Goal: Find specific page/section

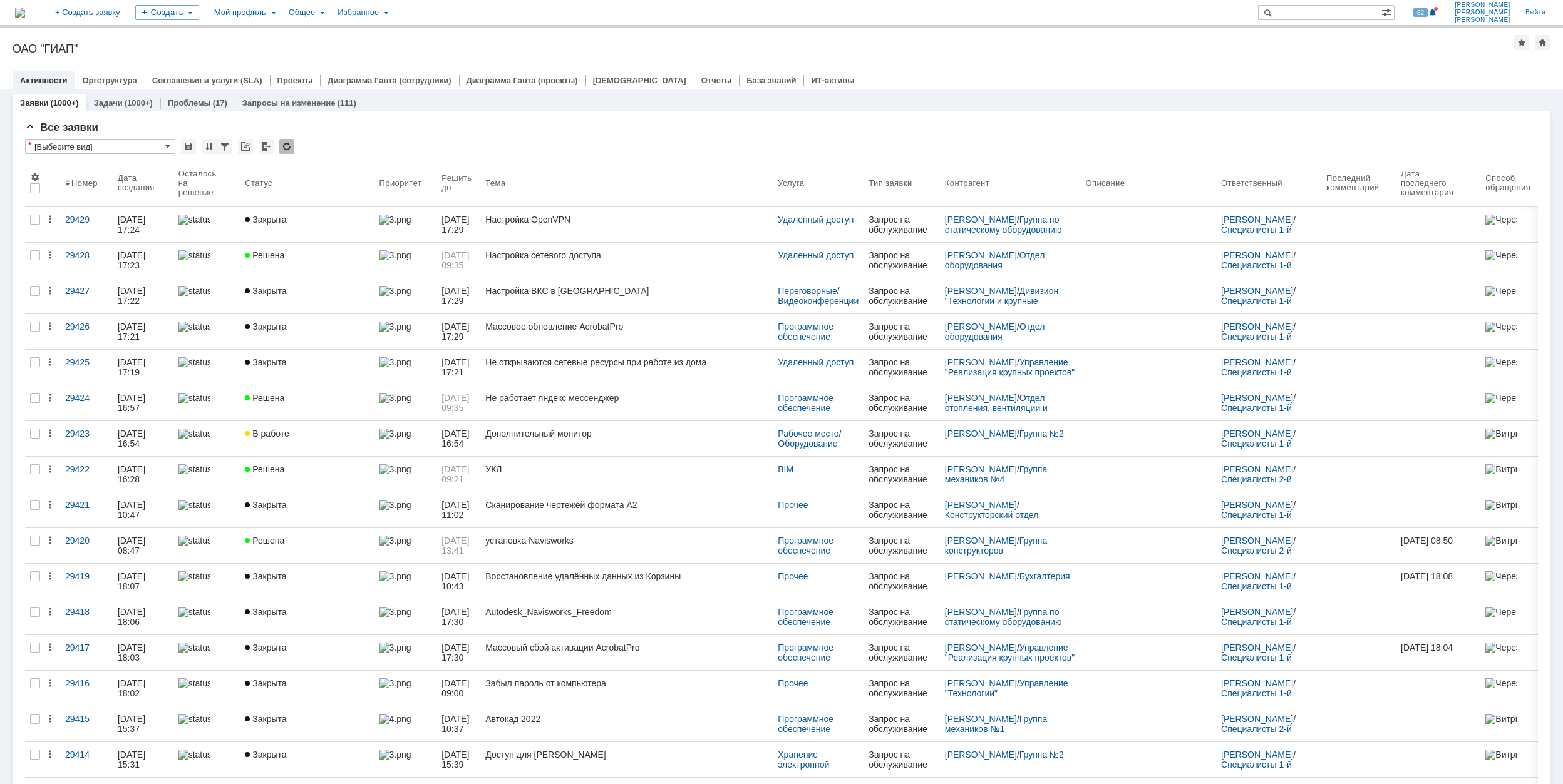
click at [1332, 10] on input "text" at bounding box center [1320, 13] width 123 height 15
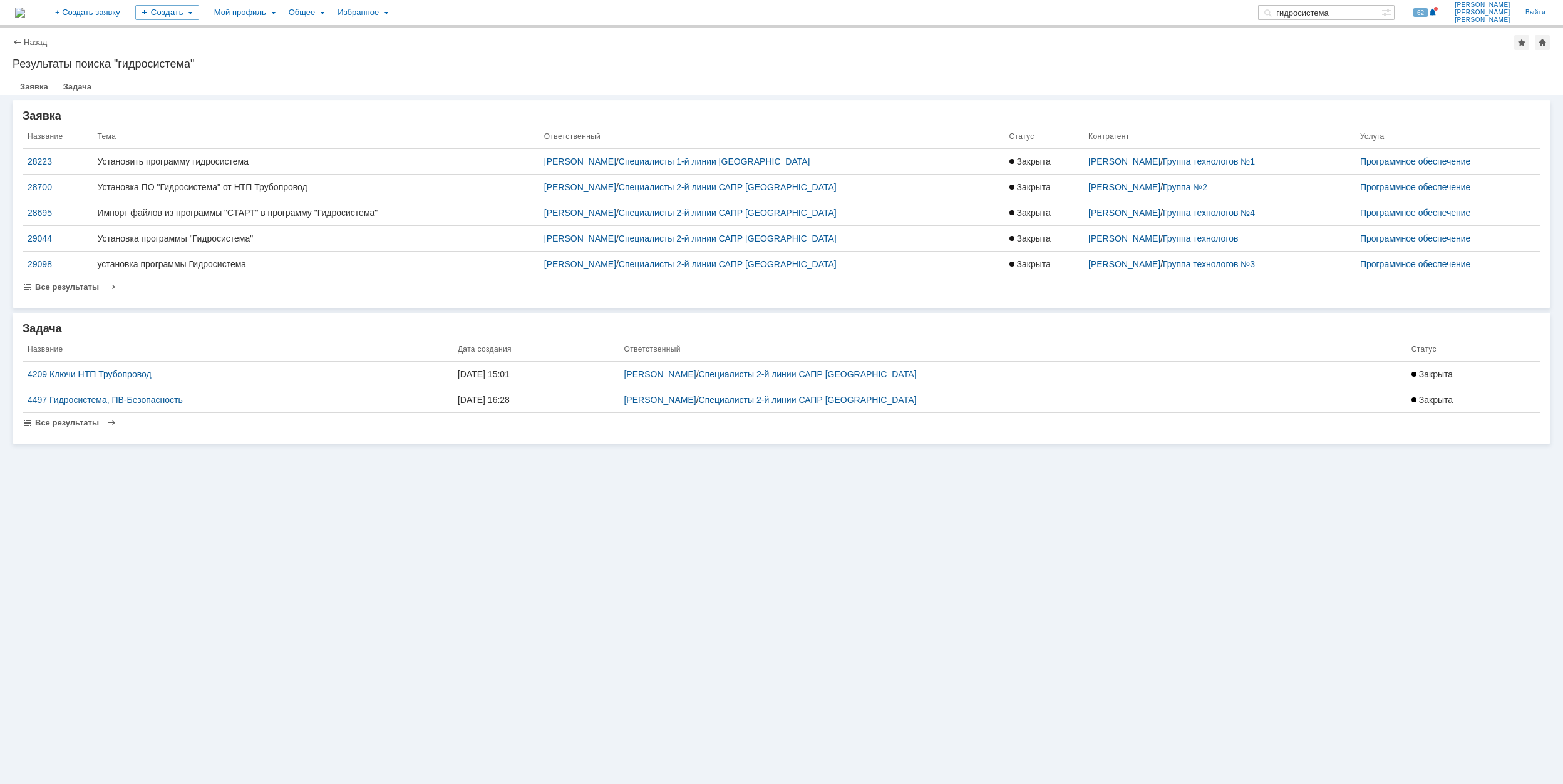
click at [26, 40] on link "Назад" at bounding box center [35, 42] width 23 height 9
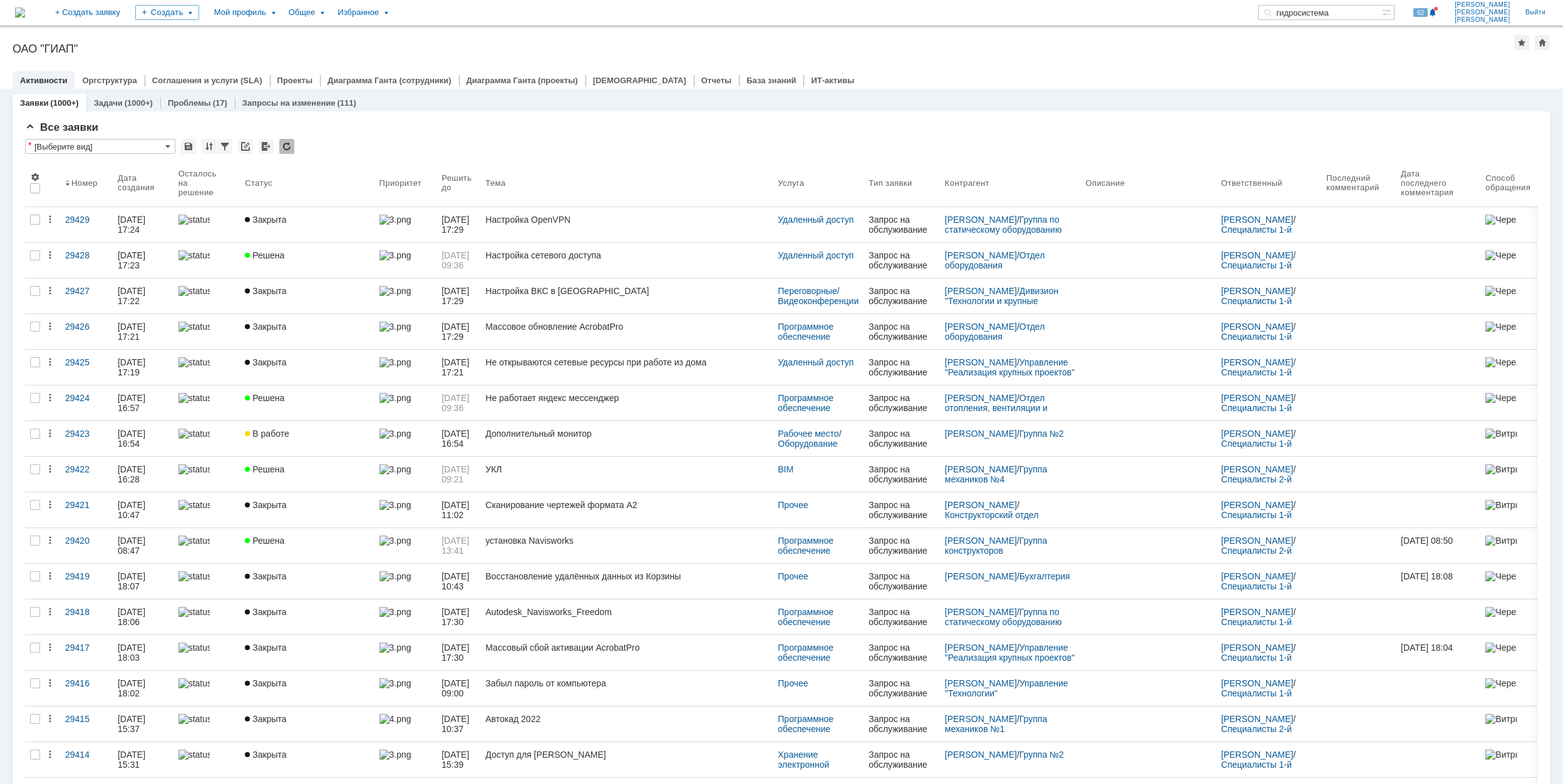
click at [1366, 10] on input "гидросистема" at bounding box center [1320, 13] width 123 height 15
click at [1351, 8] on input "гидросистема" at bounding box center [1320, 13] width 123 height 15
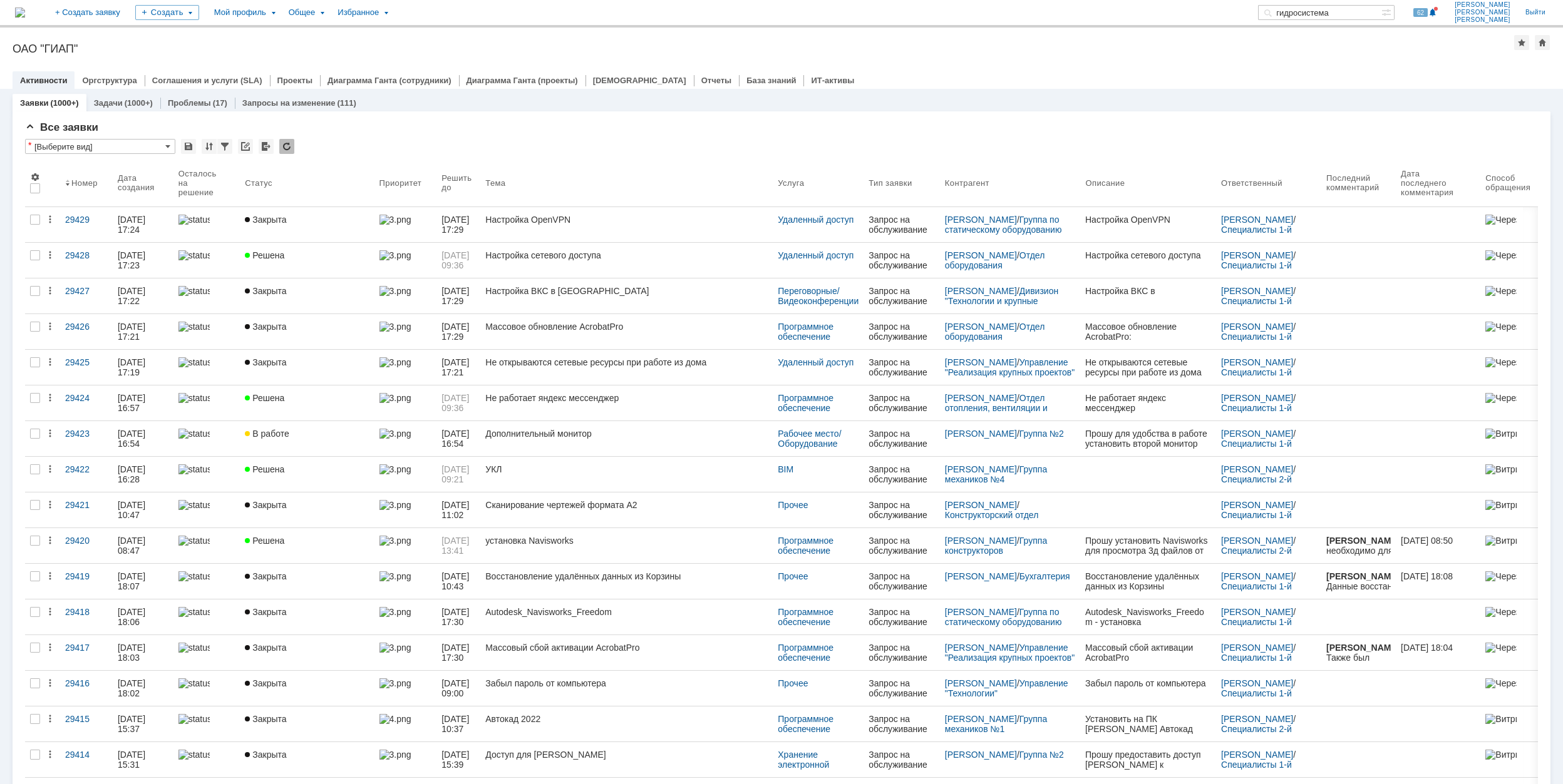
click at [1376, 13] on input "гидросистема" at bounding box center [1320, 13] width 123 height 15
type input "гидро"
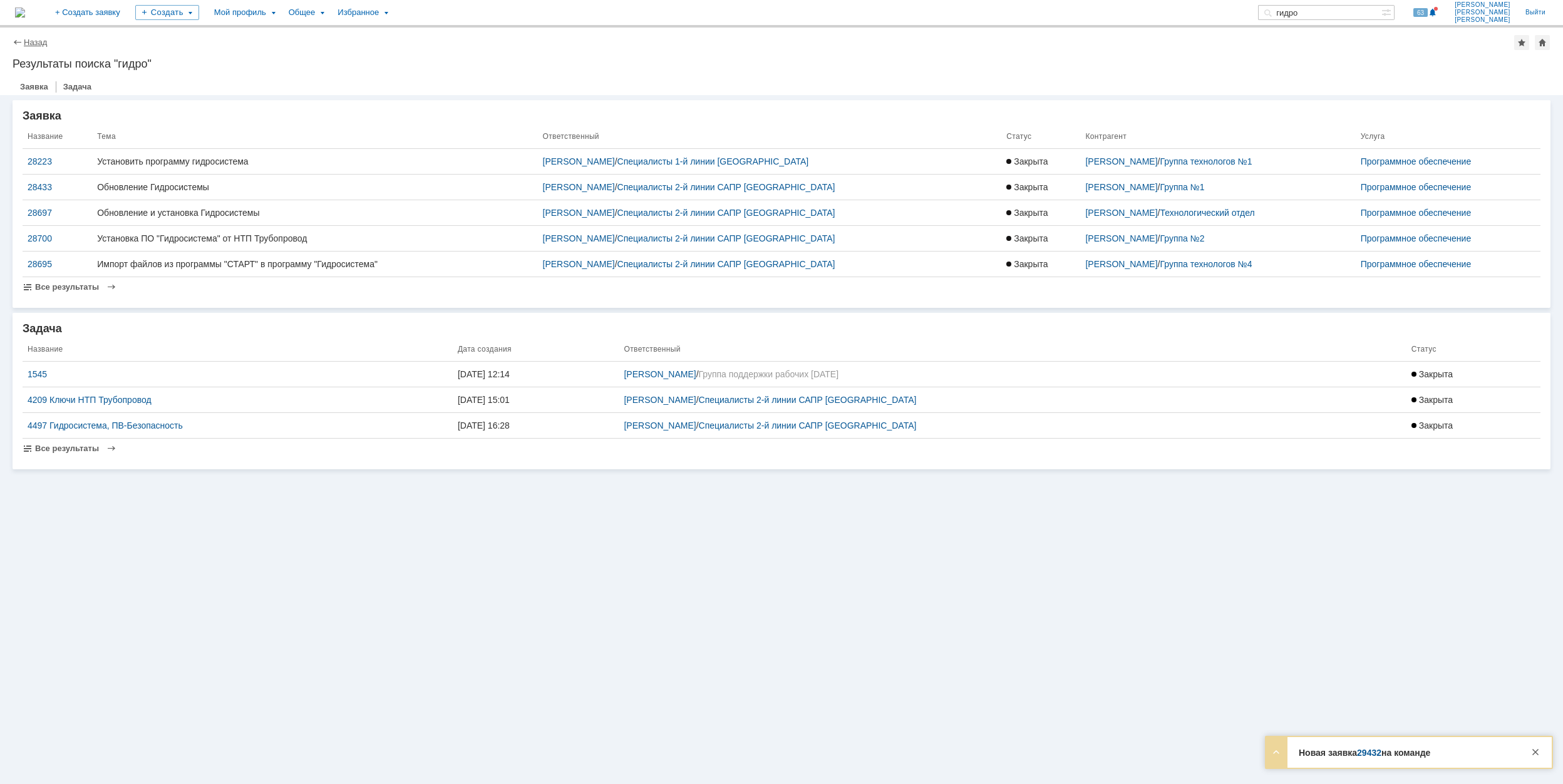
click at [39, 43] on link "Назад" at bounding box center [35, 42] width 23 height 9
